Goal: Navigation & Orientation: Find specific page/section

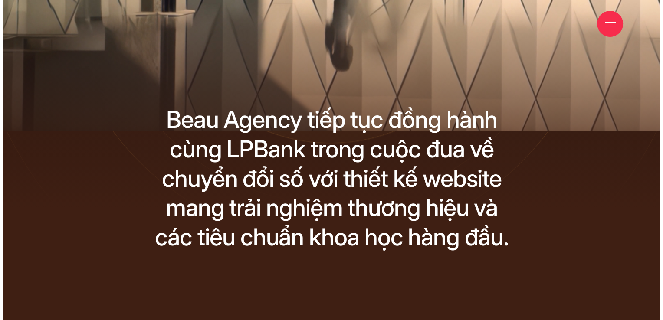
scroll to position [106, 0]
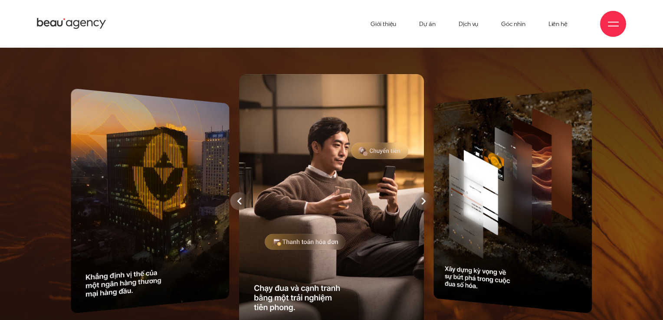
click at [239, 197] on div at bounding box center [239, 201] width 18 height 18
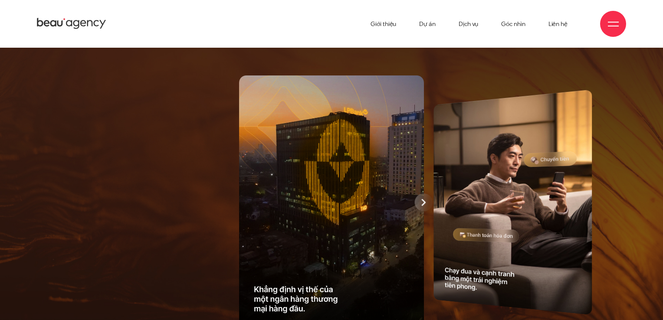
click at [417, 201] on div at bounding box center [424, 202] width 18 height 18
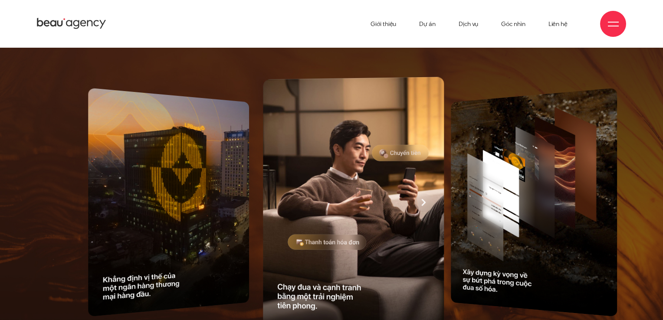
click at [417, 201] on div at bounding box center [353, 202] width 576 height 261
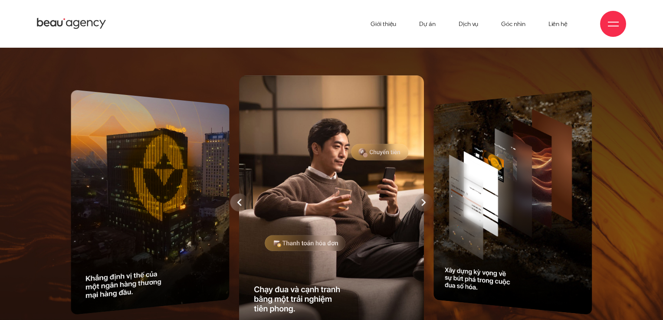
click at [424, 203] on icon at bounding box center [424, 202] width 4 height 7
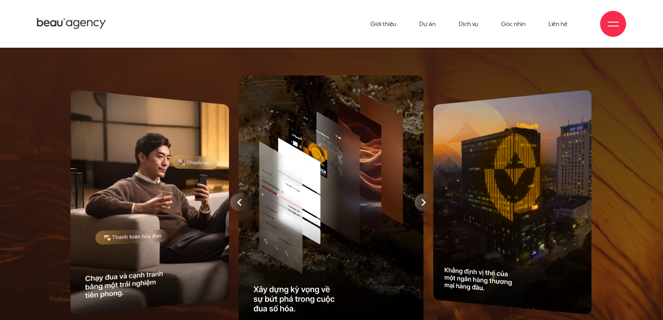
click at [425, 204] on icon at bounding box center [424, 202] width 4 height 7
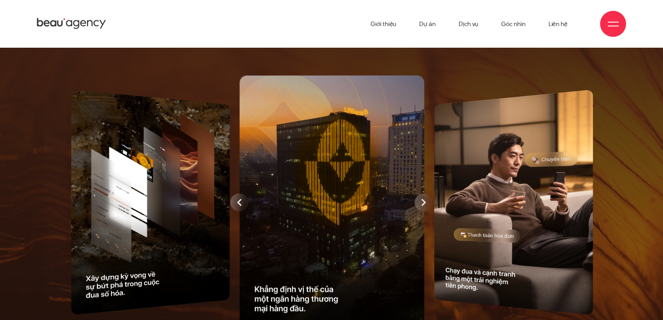
click at [424, 205] on div at bounding box center [332, 202] width 192 height 261
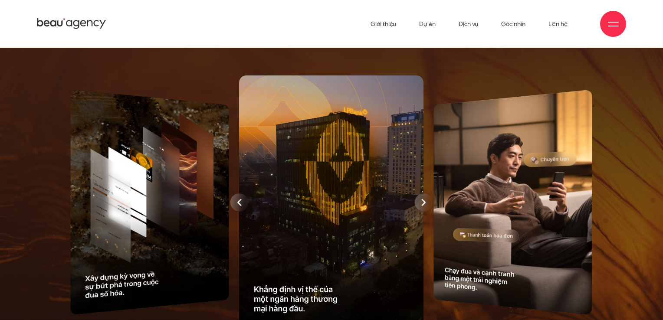
click at [424, 205] on icon at bounding box center [424, 202] width 4 height 7
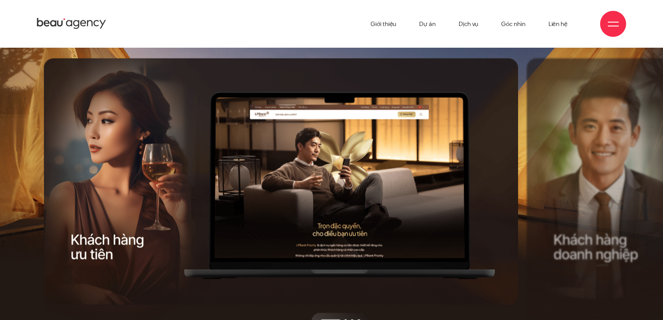
drag, startPoint x: 195, startPoint y: 196, endPoint x: 144, endPoint y: 197, distance: 51.2
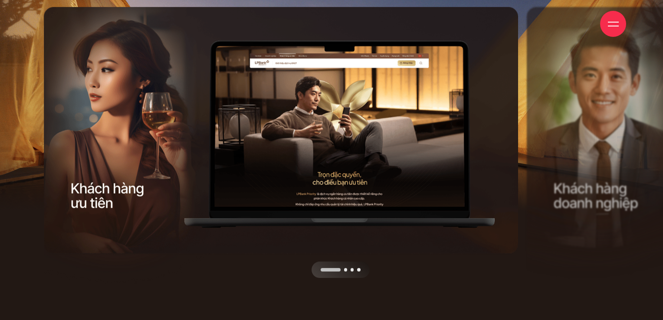
click at [521, 146] on div "Next slide" at bounding box center [402, 142] width 239 height 271
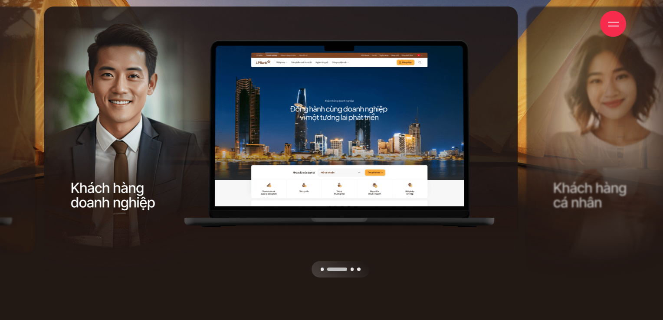
click at [497, 123] on div "Next slide" at bounding box center [402, 142] width 239 height 271
